Goal: Transaction & Acquisition: Purchase product/service

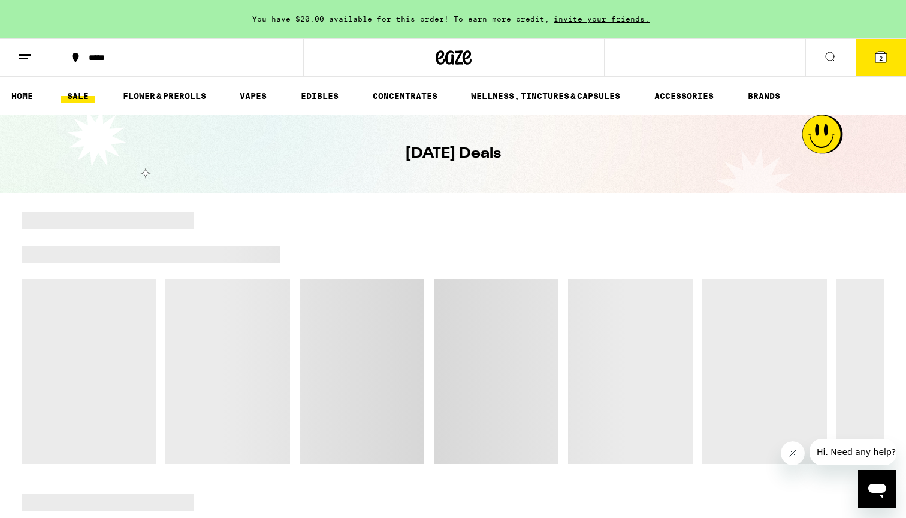
click at [817, 55] on button at bounding box center [831, 58] width 50 height 38
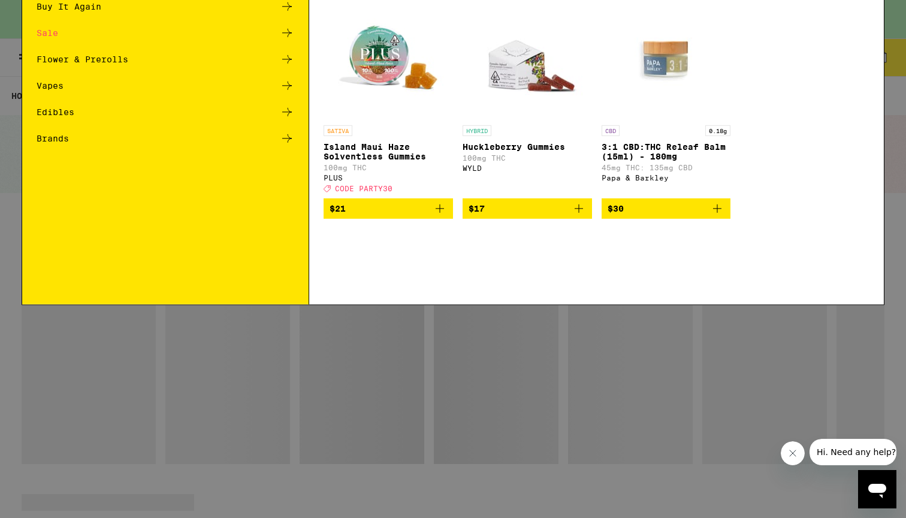
click at [774, 20] on input "Search for Products" at bounding box center [451, 19] width 791 height 11
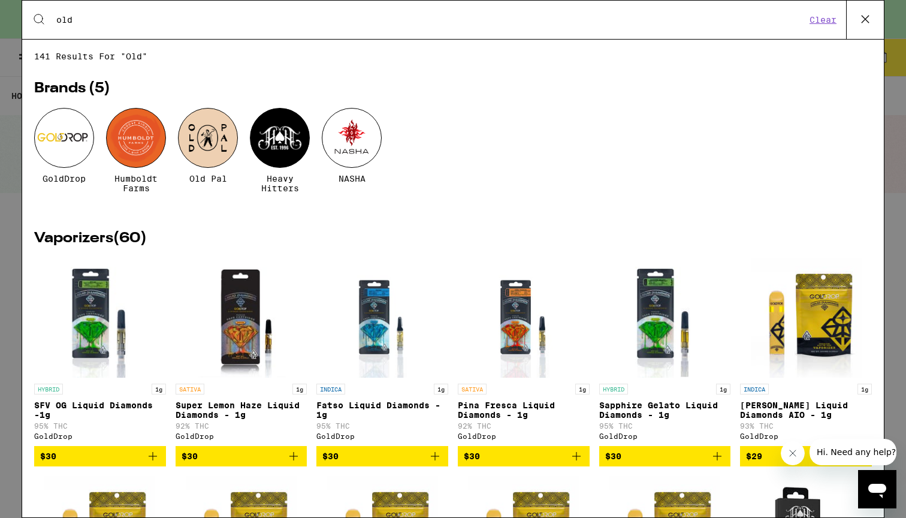
type input "old"
click at [213, 153] on div at bounding box center [208, 138] width 60 height 60
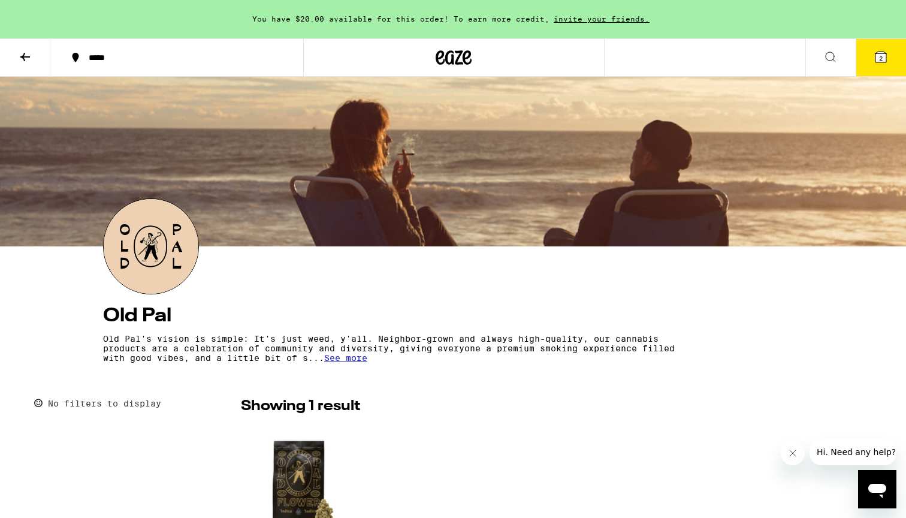
click at [465, 55] on icon at bounding box center [467, 57] width 9 height 14
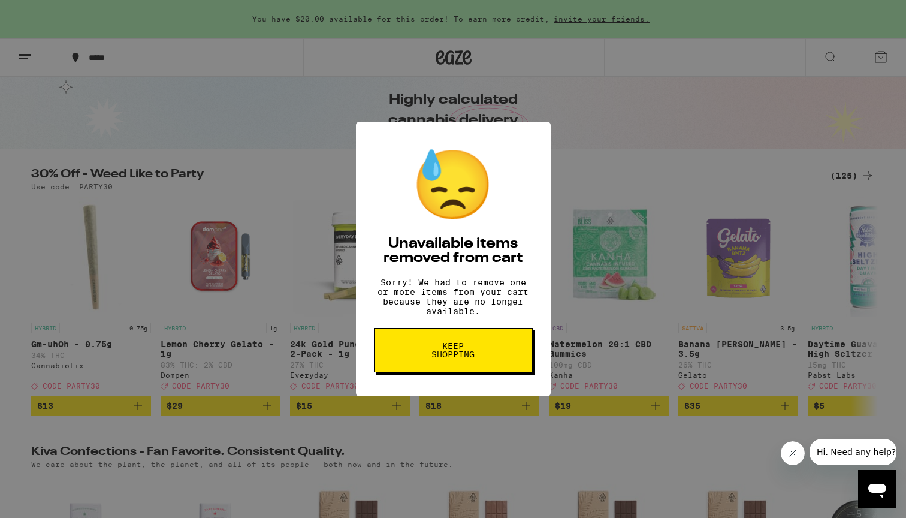
scroll to position [8, 0]
click at [492, 351] on button "Keep Shopping" at bounding box center [453, 350] width 159 height 44
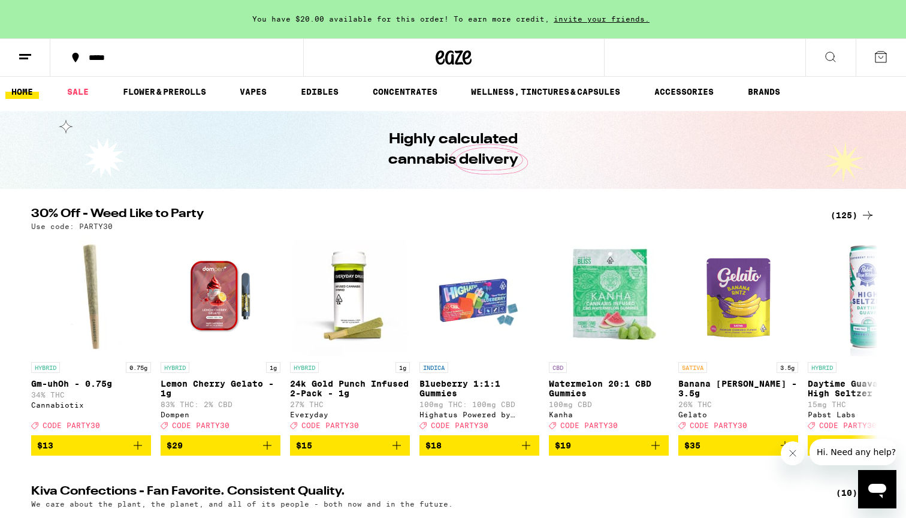
click at [837, 216] on div "(125)" at bounding box center [853, 215] width 44 height 14
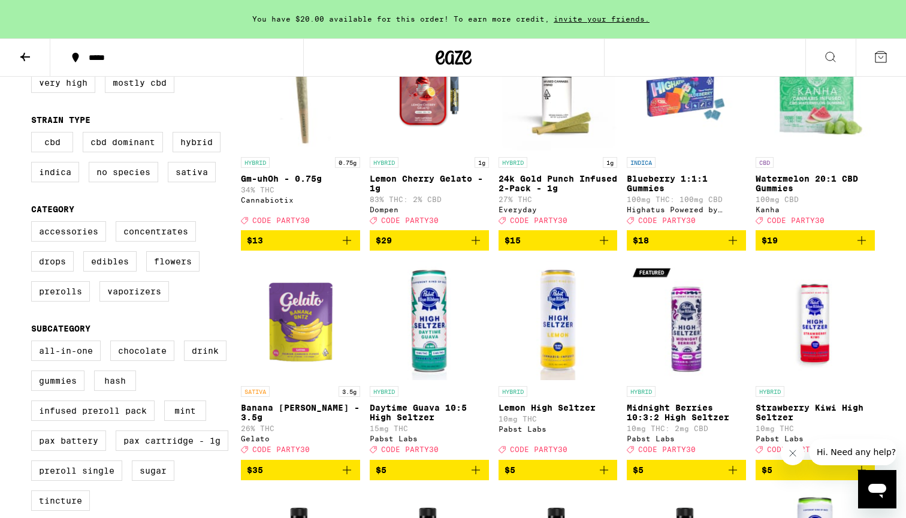
scroll to position [185, 0]
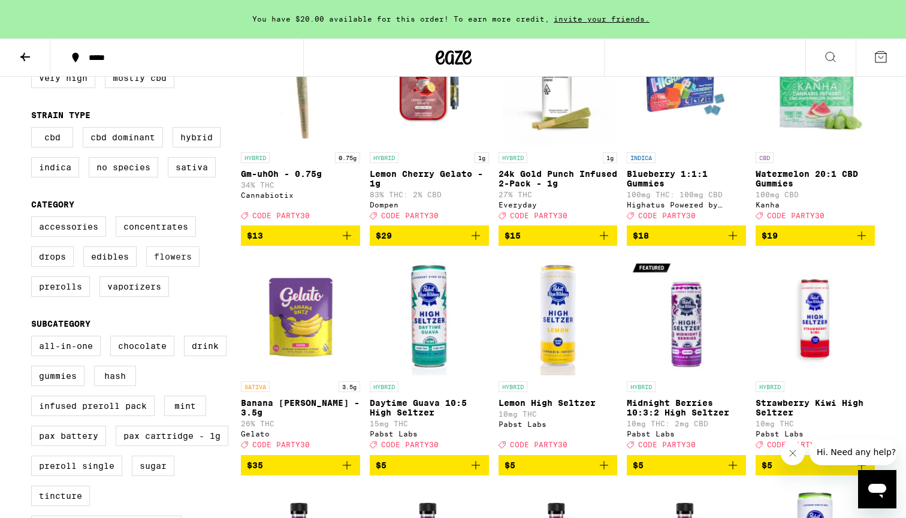
click at [177, 263] on label "Flowers" at bounding box center [172, 256] width 53 height 20
click at [34, 219] on input "Flowers" at bounding box center [34, 218] width 1 height 1
checkbox input "true"
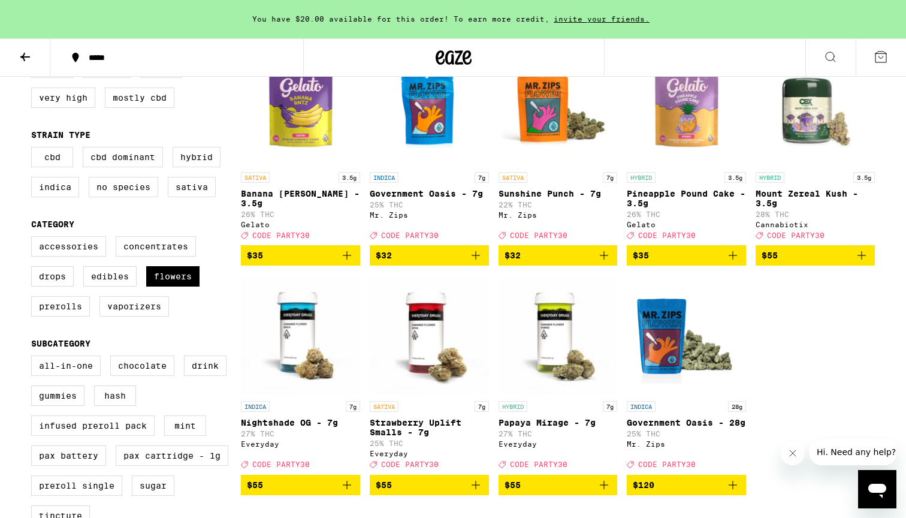
scroll to position [166, 0]
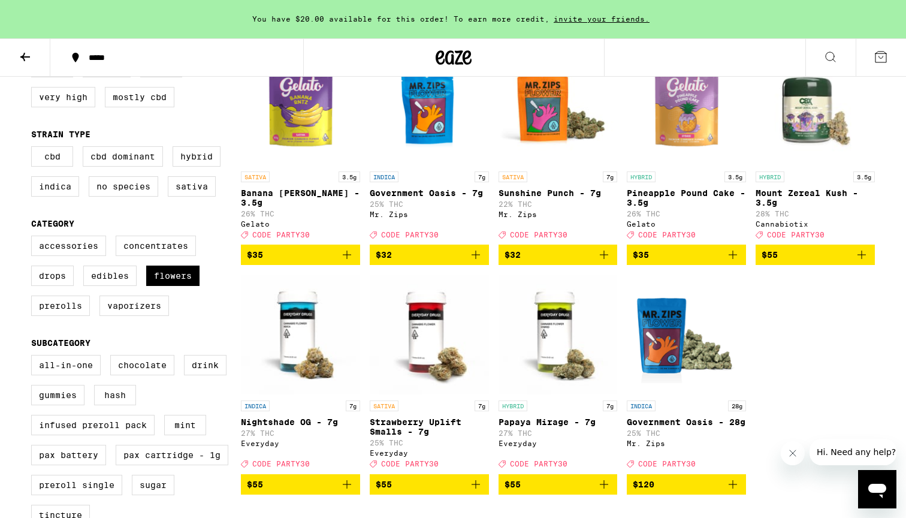
click at [672, 340] on img "Open page for Government Oasis - 28g from Mr. Zips" at bounding box center [686, 335] width 119 height 120
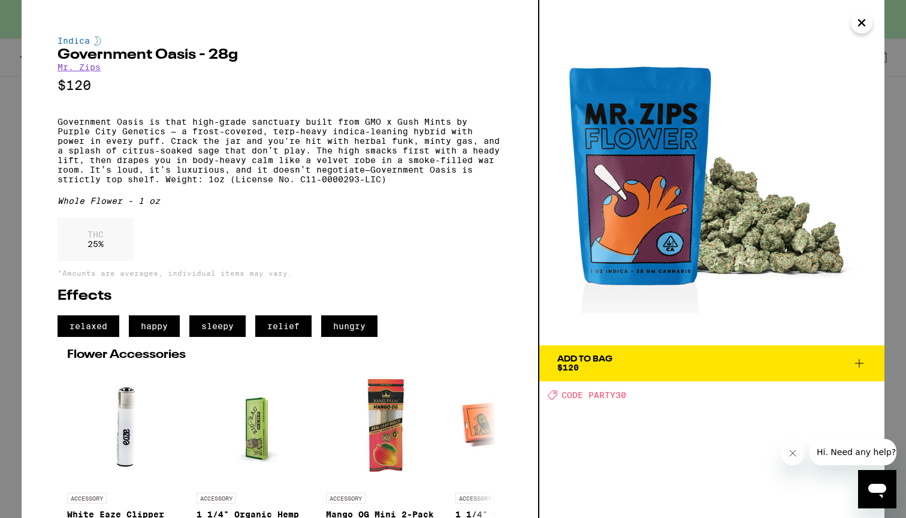
click at [562, 358] on div "Add To Bag" at bounding box center [585, 359] width 55 height 8
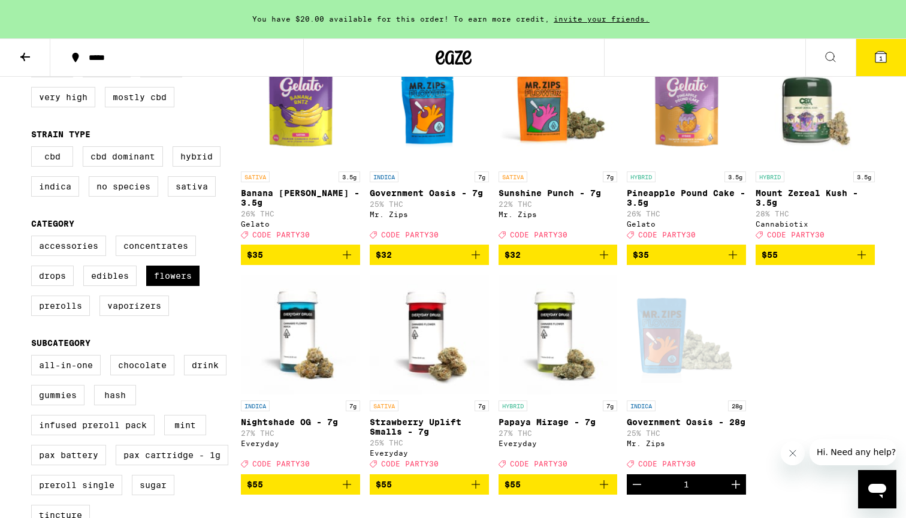
click at [881, 59] on span "1" at bounding box center [881, 58] width 4 height 7
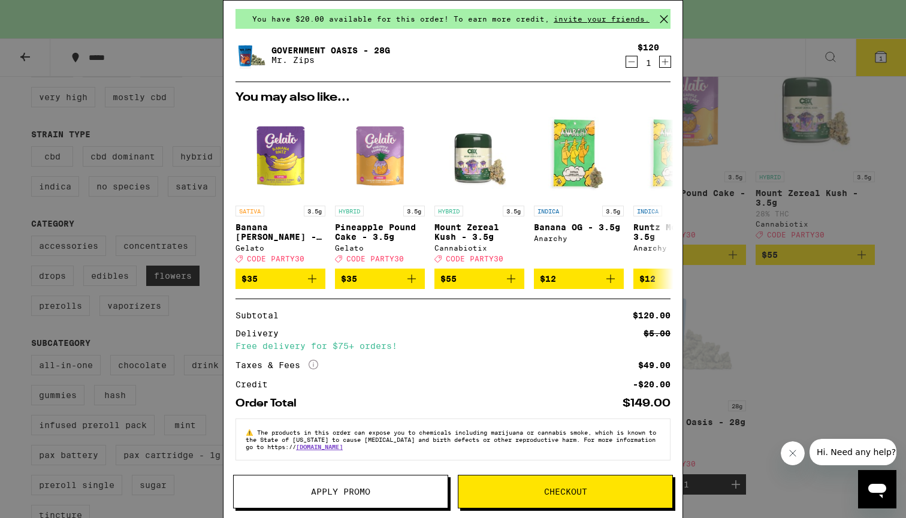
scroll to position [52, 0]
click at [366, 487] on span "Apply Promo" at bounding box center [340, 491] width 59 height 8
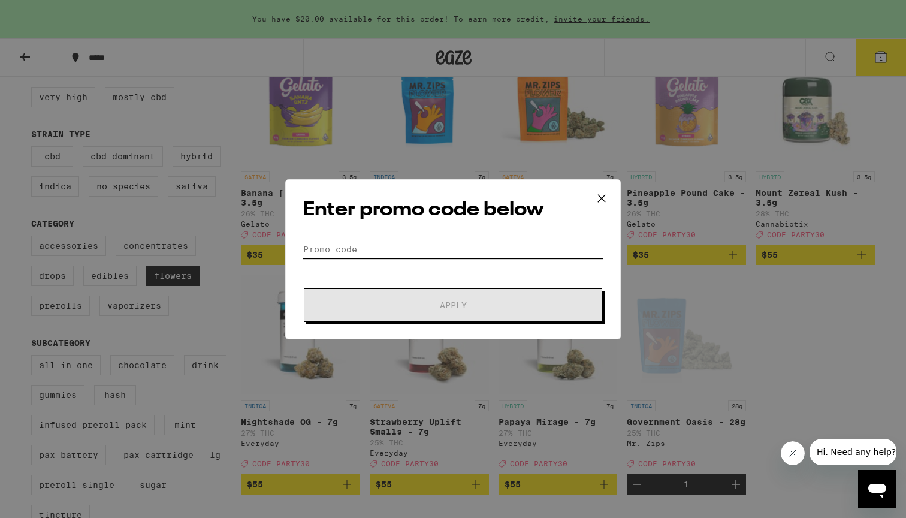
click at [397, 254] on input "Promo Code" at bounding box center [453, 249] width 301 height 18
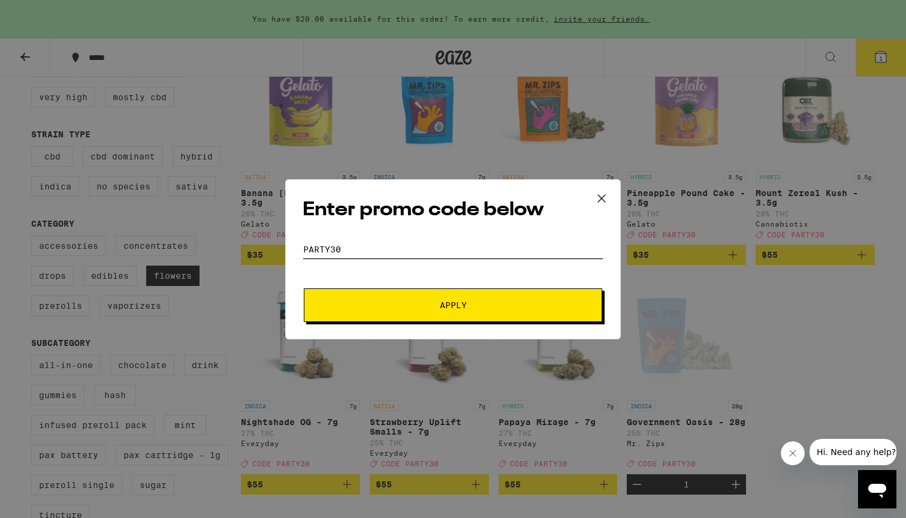
type input "party30"
click at [401, 313] on button "Apply" at bounding box center [453, 305] width 299 height 34
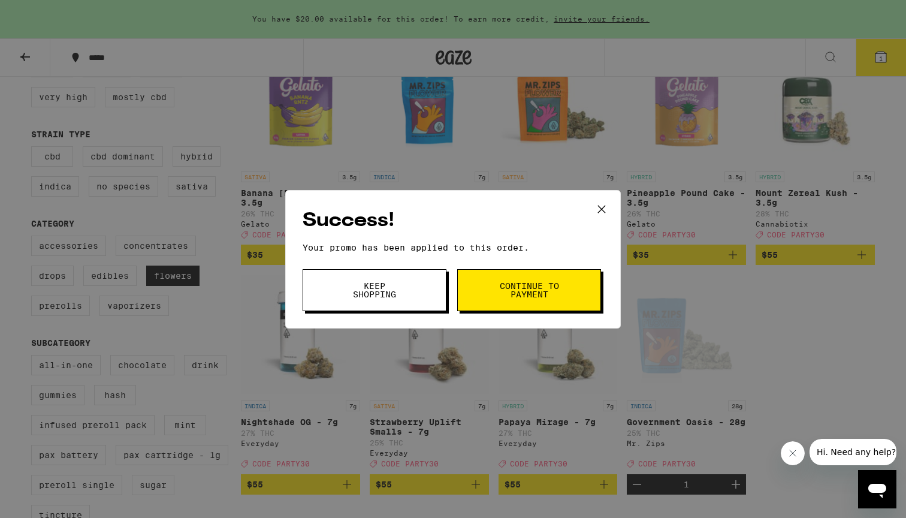
click at [597, 207] on icon at bounding box center [602, 209] width 18 height 18
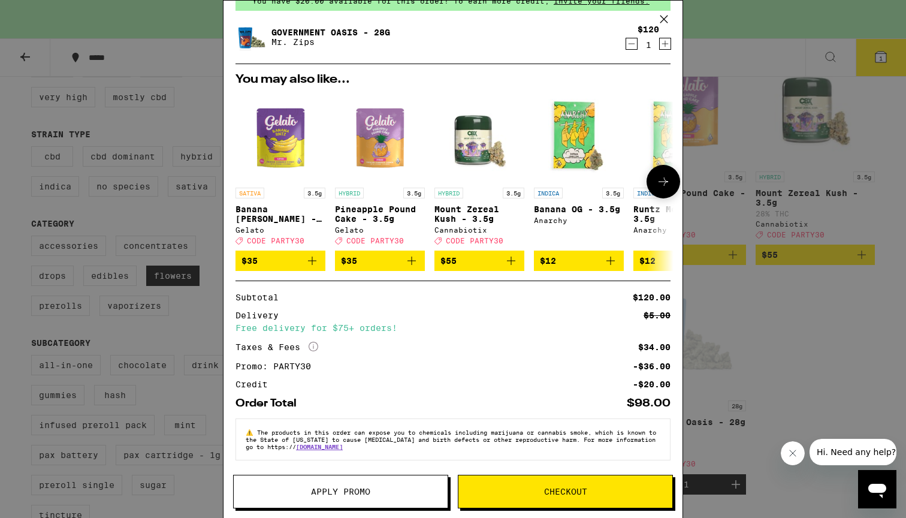
scroll to position [70, 0]
click at [661, 17] on icon at bounding box center [664, 19] width 18 height 18
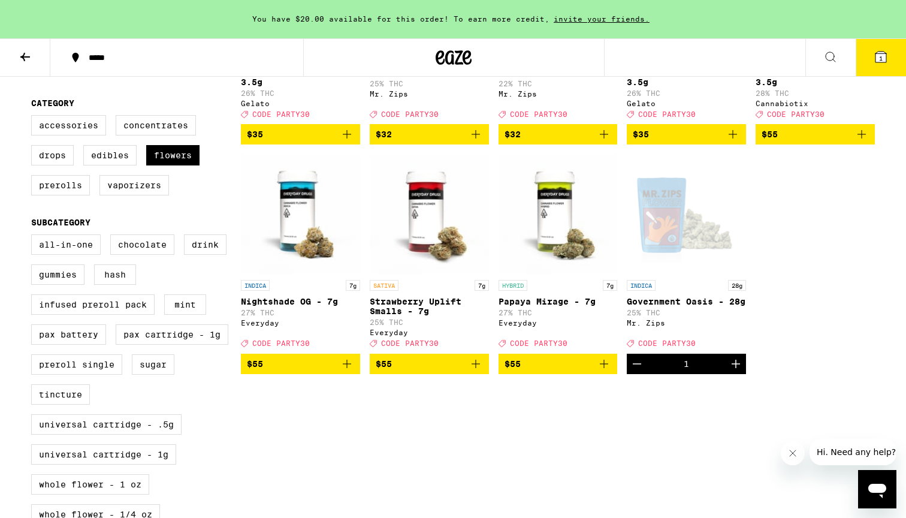
scroll to position [287, 0]
